Goal: Entertainment & Leisure: Consume media (video, audio)

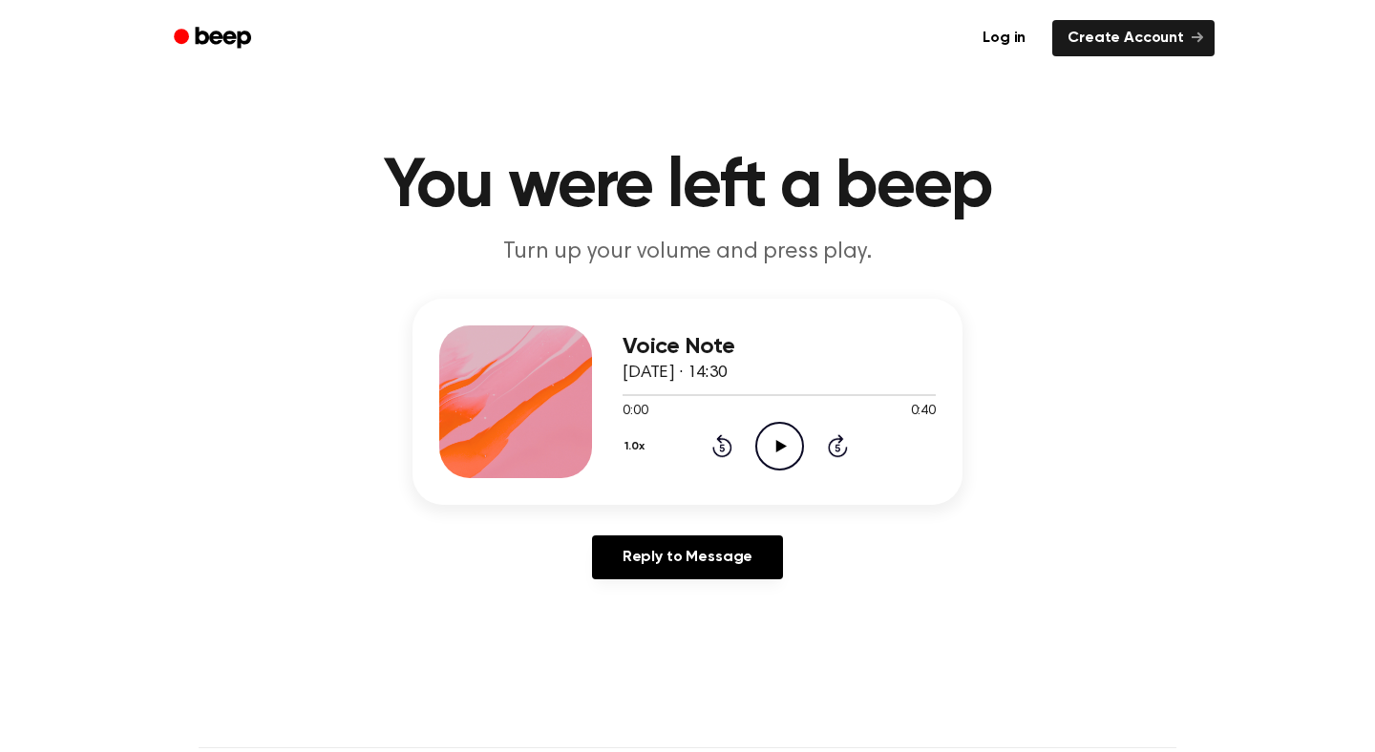
click at [781, 444] on icon at bounding box center [780, 446] width 11 height 12
click at [777, 439] on icon "Play Audio" at bounding box center [779, 446] width 49 height 49
click at [783, 432] on icon "Play Audio" at bounding box center [779, 446] width 49 height 49
click at [782, 436] on icon "Pause Audio" at bounding box center [779, 446] width 49 height 49
